Goal: Task Accomplishment & Management: Manage account settings

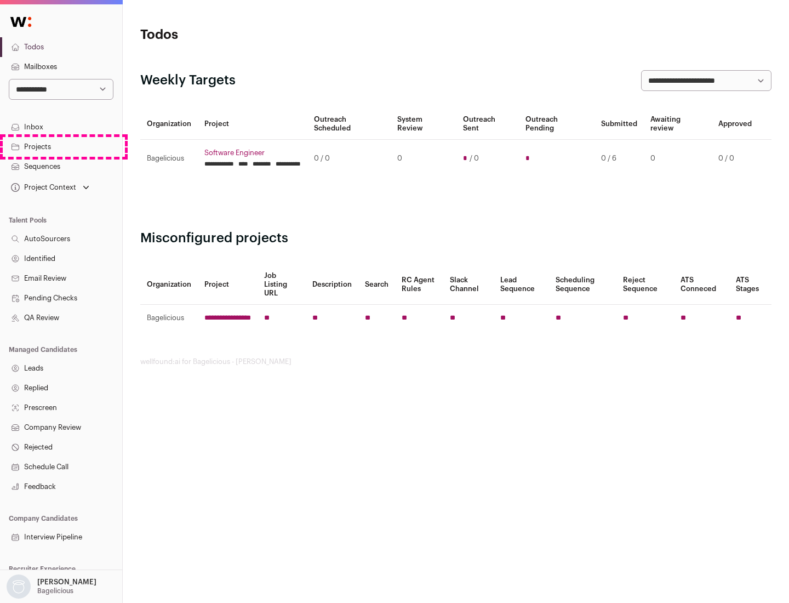
click at [61, 146] on link "Projects" at bounding box center [61, 147] width 122 height 20
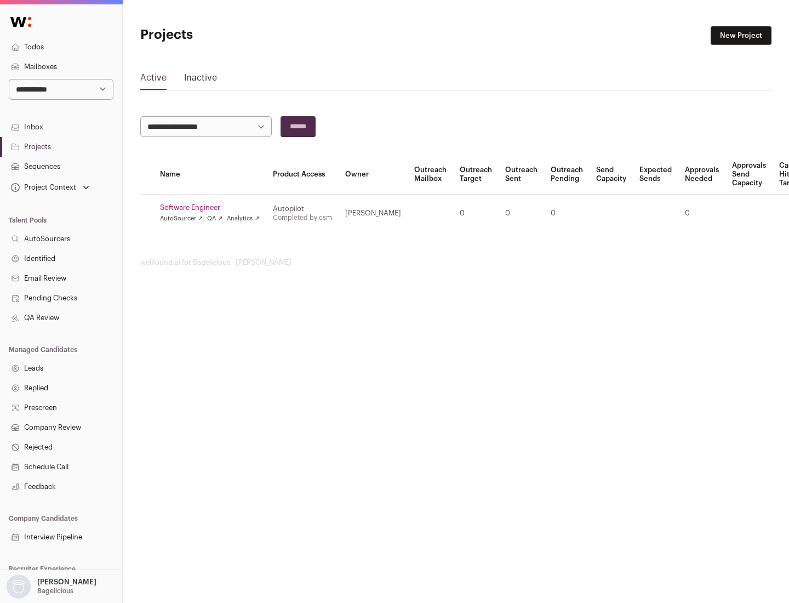
click at [213, 208] on link "Software Engineer" at bounding box center [210, 207] width 100 height 9
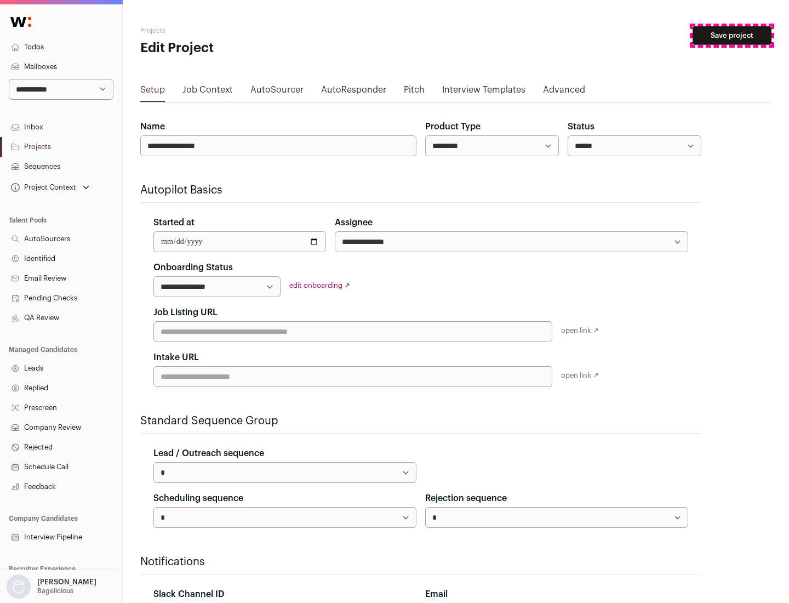
click at [732, 36] on button "Save project" at bounding box center [732, 35] width 79 height 19
